Goal: Information Seeking & Learning: Learn about a topic

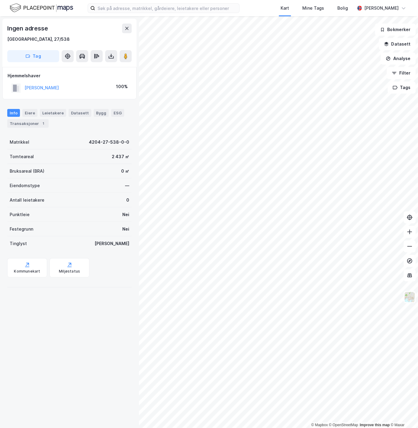
click at [46, 377] on div "Ingen adresse [GEOGRAPHIC_DATA], 27/538 Tag Hjemmelshaver [PERSON_NAME] 100% In…" at bounding box center [69, 222] width 139 height 412
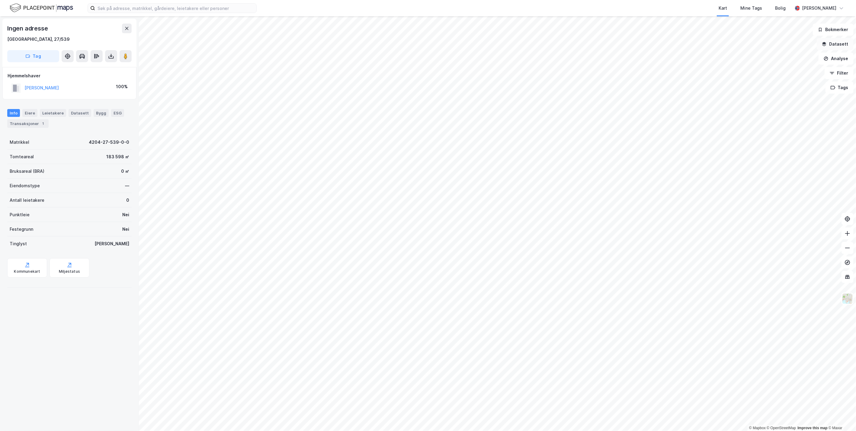
click at [418, 41] on button "Datasett" at bounding box center [835, 44] width 37 height 12
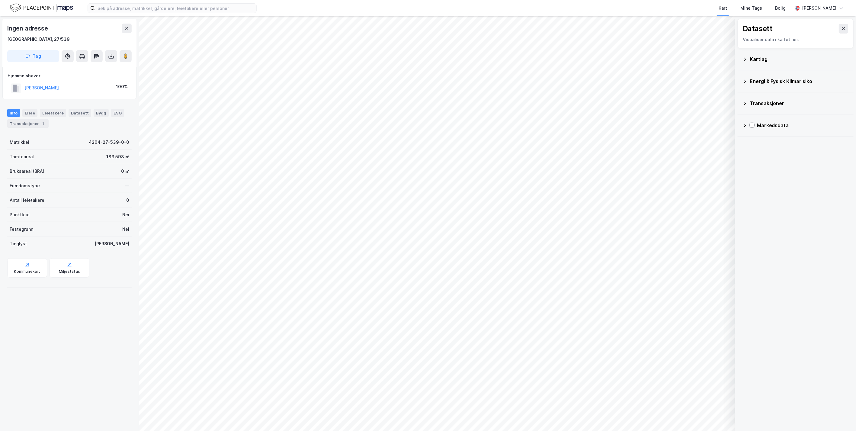
click at [418, 59] on div "Kartlag" at bounding box center [795, 59] width 106 height 14
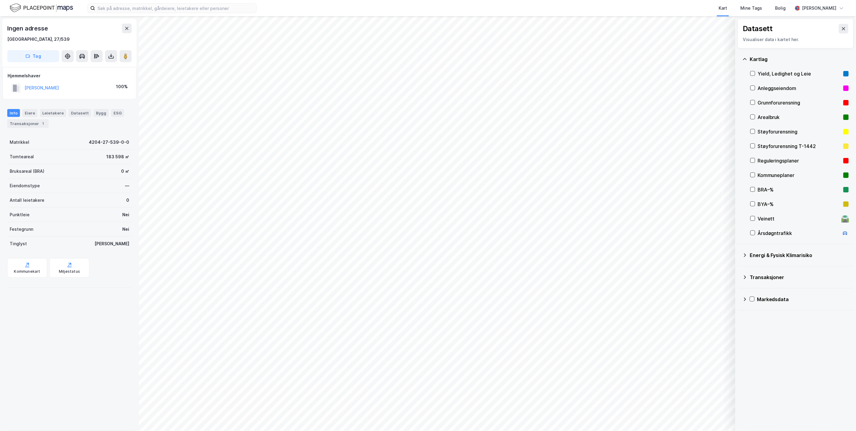
click at [418, 256] on div "Energi & Fysisk Klimarisiko" at bounding box center [795, 255] width 106 height 14
click at [418, 364] on icon at bounding box center [744, 364] width 5 height 5
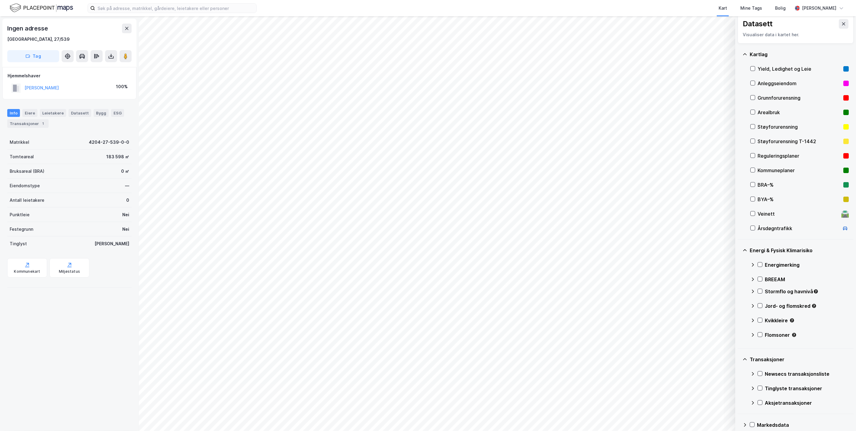
scroll to position [12, 0]
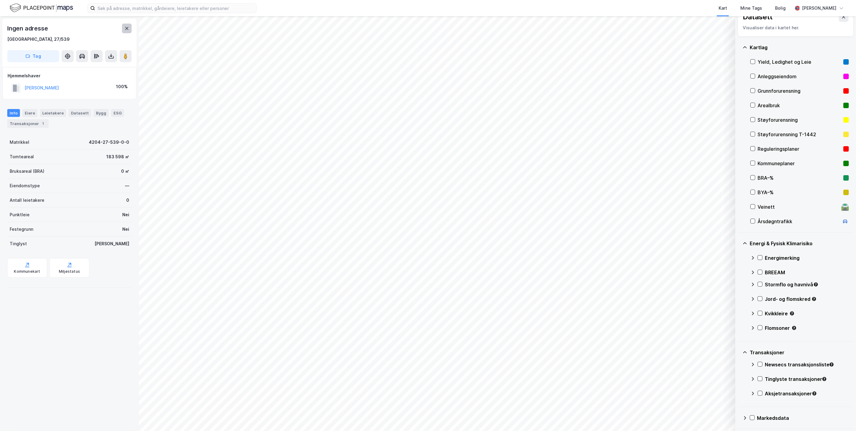
click at [123, 28] on button at bounding box center [127, 29] width 10 height 10
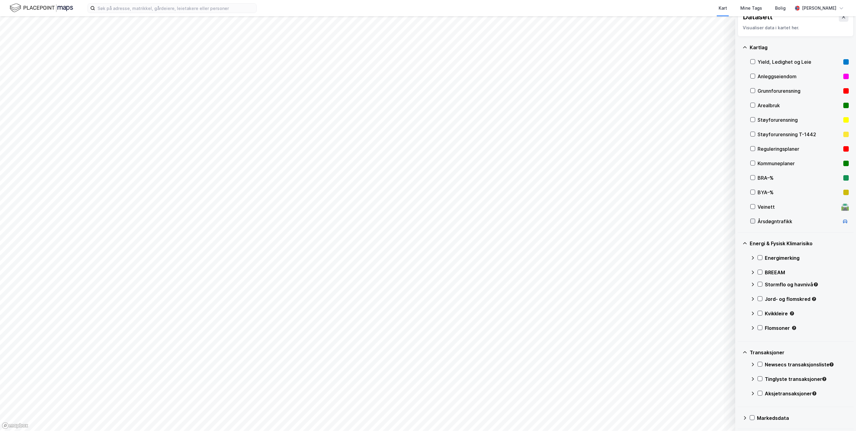
click at [418, 222] on icon at bounding box center [753, 221] width 4 height 4
click at [418, 221] on icon at bounding box center [753, 221] width 4 height 4
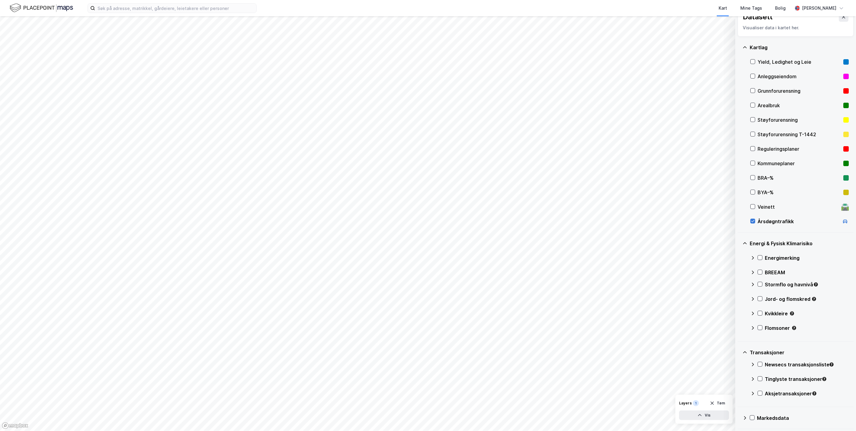
click at [418, 221] on icon at bounding box center [753, 221] width 4 height 4
click at [418, 415] on button "Vis" at bounding box center [704, 415] width 50 height 10
click at [418, 401] on icon at bounding box center [701, 402] width 4 height 3
click at [418, 401] on icon at bounding box center [701, 401] width 5 height 5
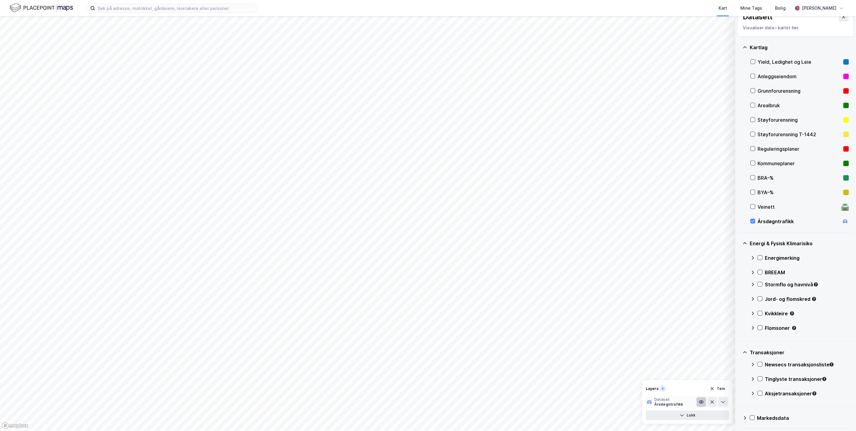
click at [418, 401] on icon at bounding box center [701, 402] width 4 height 3
click at [418, 401] on icon at bounding box center [701, 401] width 5 height 5
type input "Timer på dagen"
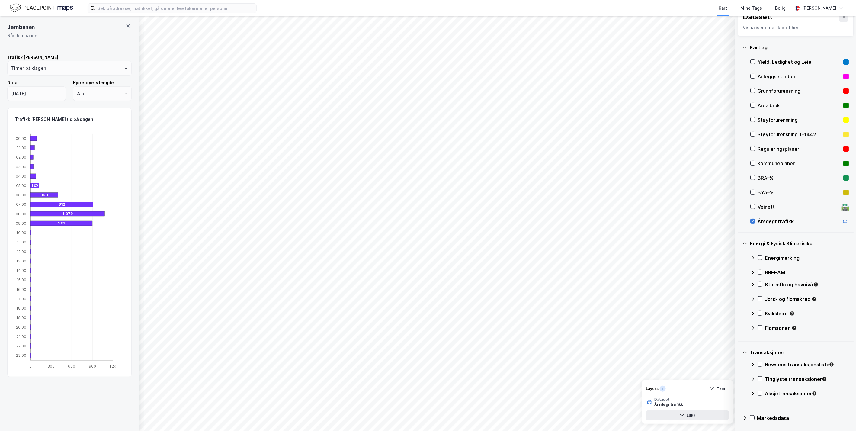
click at [418, 221] on icon at bounding box center [753, 221] width 4 height 4
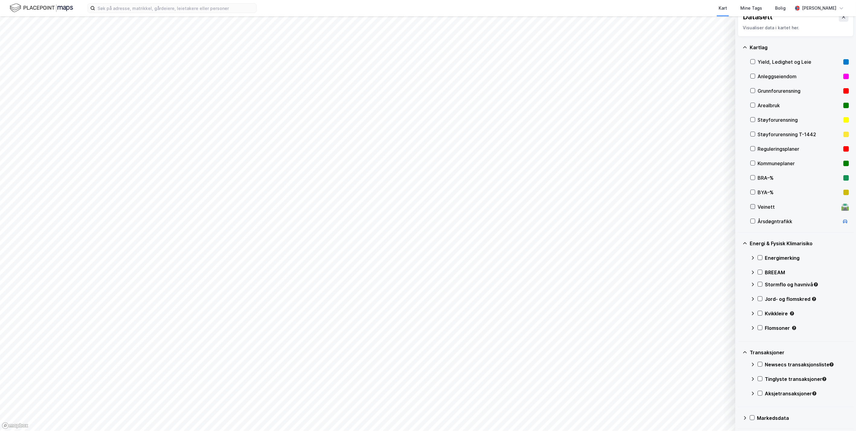
click at [418, 206] on icon at bounding box center [752, 207] width 3 height 2
click at [418, 222] on icon at bounding box center [753, 221] width 4 height 4
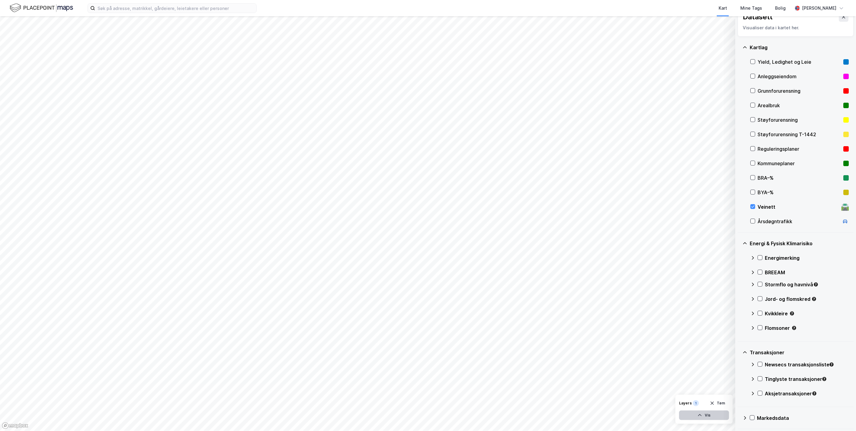
click at [418, 417] on icon "button" at bounding box center [699, 415] width 5 height 5
click at [418, 401] on icon at bounding box center [723, 401] width 5 height 5
click at [418, 222] on icon at bounding box center [753, 221] width 4 height 4
click at [418, 401] on button at bounding box center [723, 402] width 10 height 10
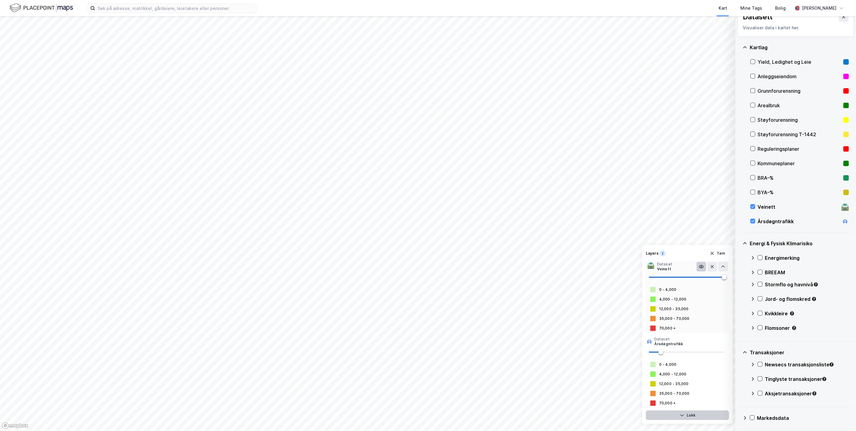
click at [418, 266] on icon at bounding box center [701, 266] width 5 height 5
drag, startPoint x: 661, startPoint y: 350, endPoint x: 701, endPoint y: 353, distance: 39.9
click at [418, 353] on span at bounding box center [701, 352] width 5 height 5
type input "83"
click at [418, 352] on span at bounding box center [686, 351] width 75 height 9
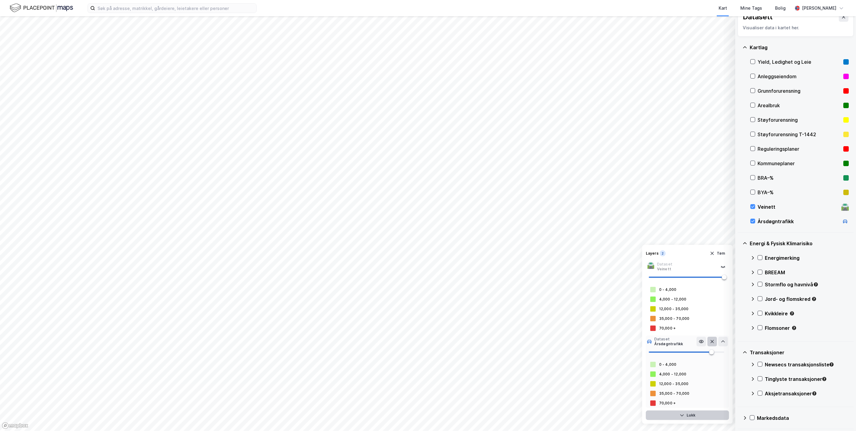
click at [418, 341] on icon at bounding box center [712, 341] width 5 height 5
click at [418, 209] on div at bounding box center [752, 206] width 5 height 5
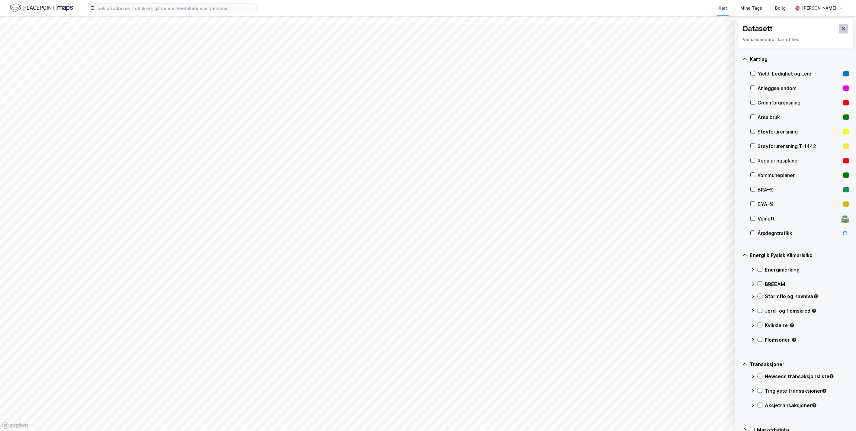
click at [418, 28] on button at bounding box center [844, 29] width 10 height 10
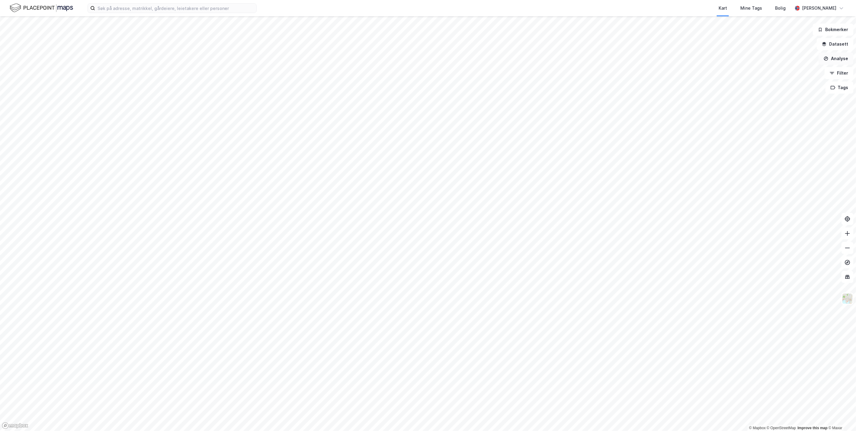
click at [418, 59] on button "Analyse" at bounding box center [835, 59] width 35 height 12
click at [418, 95] on div "Se demografi" at bounding box center [783, 96] width 53 height 5
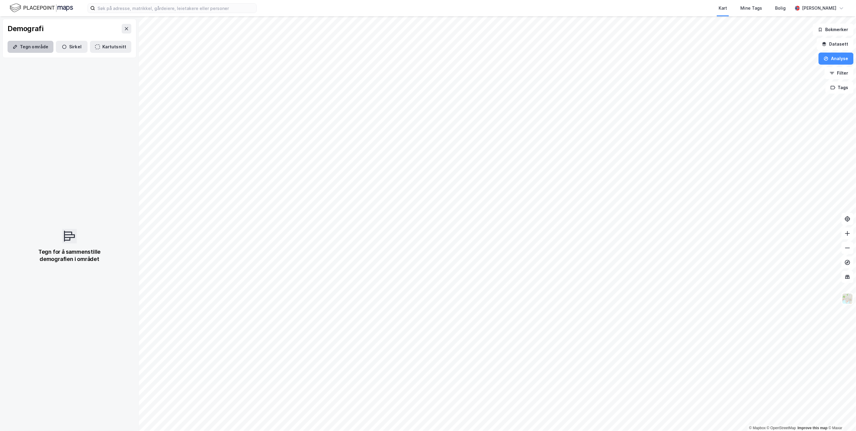
drag, startPoint x: 44, startPoint y: 48, endPoint x: 49, endPoint y: 50, distance: 4.4
click at [44, 48] on button "Tegn område" at bounding box center [31, 47] width 46 height 12
